Goal: Information Seeking & Learning: Learn about a topic

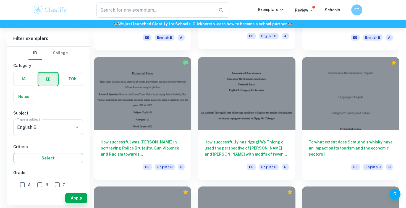
scroll to position [283, 0]
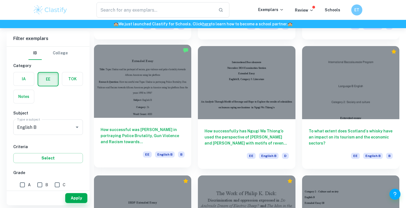
click at [124, 134] on h6 "How successful was [PERSON_NAME] in portraying Police Brutality, Gun Violence a…" at bounding box center [143, 136] width 84 height 18
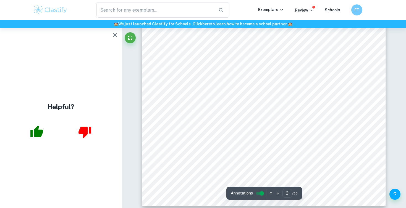
scroll to position [818, 0]
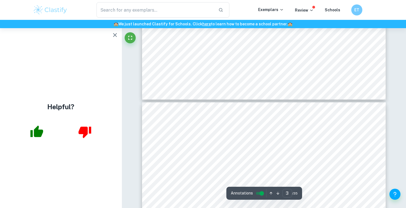
type input "4"
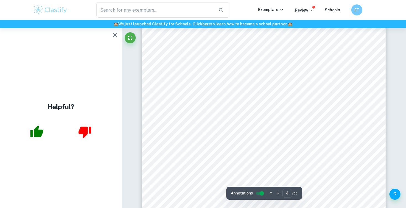
scroll to position [1057, 0]
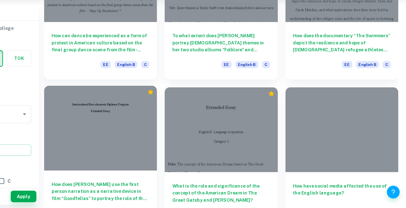
scroll to position [744, 0]
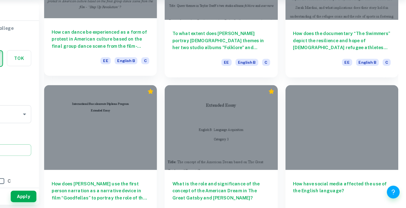
click at [162, 60] on h6 "How can dance be experienced as a form of protest in American culture based on …" at bounding box center [143, 62] width 84 height 18
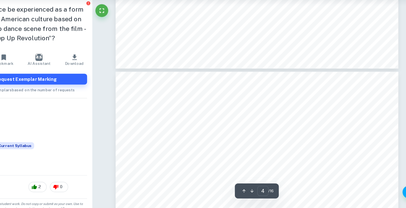
scroll to position [1080, 0]
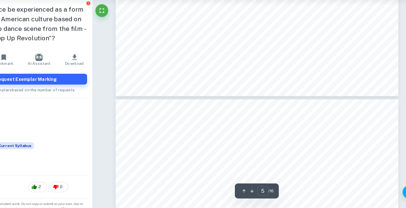
type input "6"
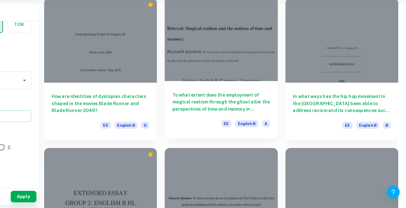
scroll to position [1209, 0]
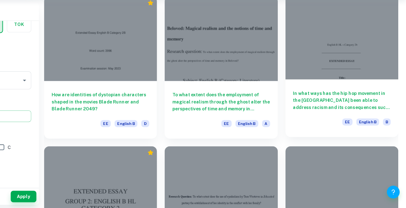
click at [330, 114] on h6 "In what ways has the hip hop movement in the [GEOGRAPHIC_DATA] been able to add…" at bounding box center [351, 115] width 84 height 18
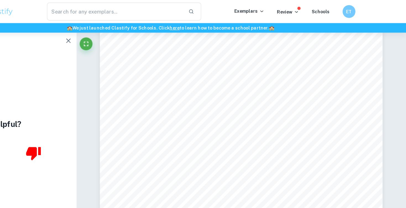
scroll to position [762, 0]
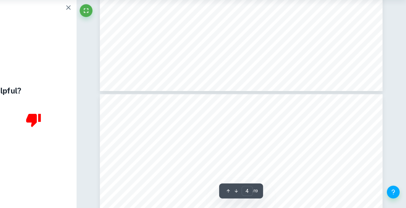
type input "5"
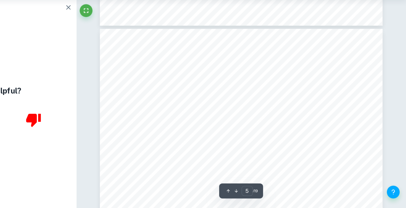
scroll to position [1408, 0]
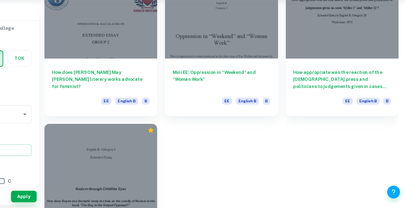
scroll to position [2910, 0]
